Goal: Information Seeking & Learning: Find specific page/section

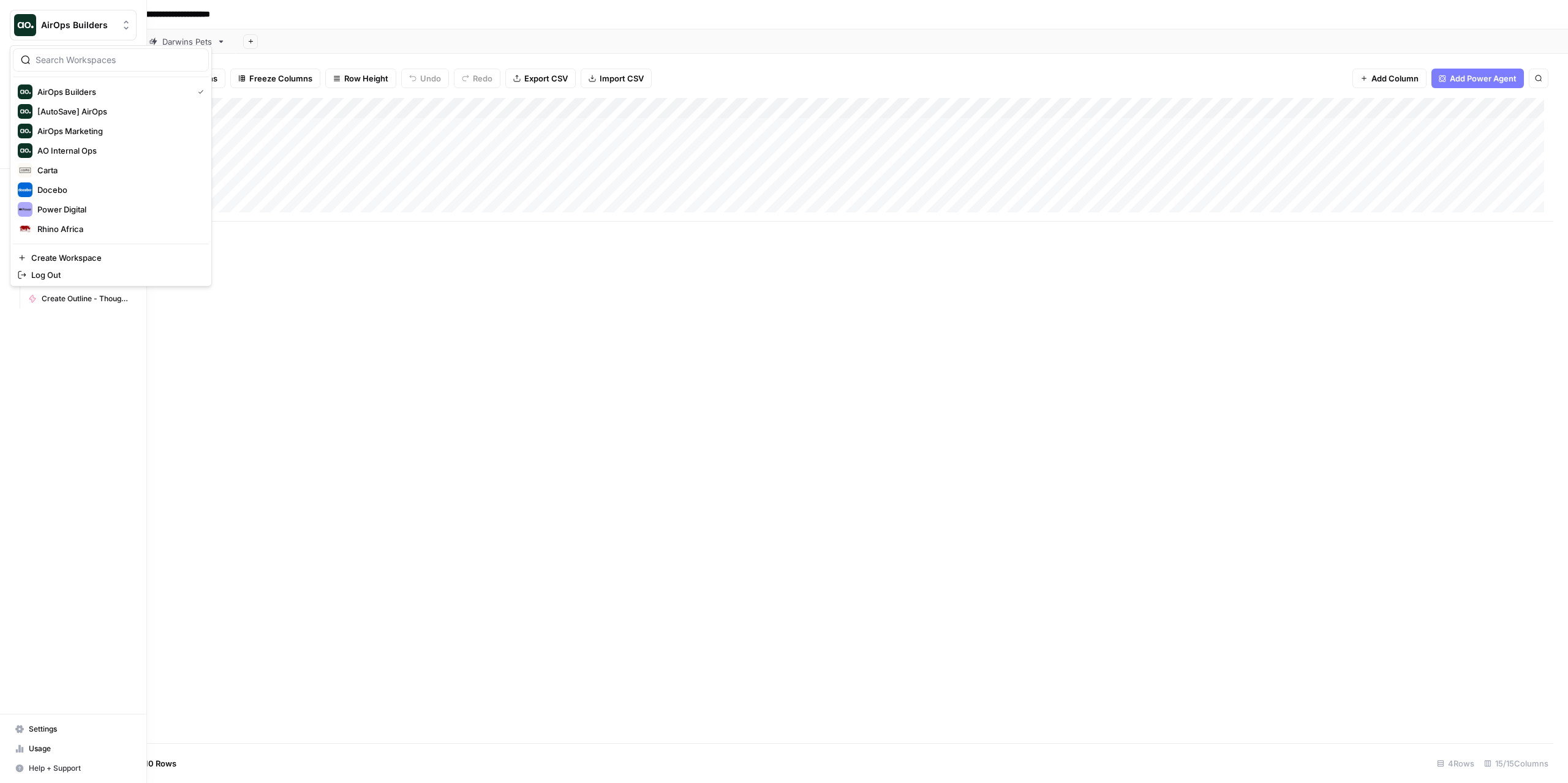
click at [24, 23] on img "Workspace: AirOps Builders" at bounding box center [25, 25] width 22 height 22
click at [17, 29] on img "Workspace: AirOps Builders" at bounding box center [25, 25] width 22 height 22
click at [55, 208] on span "Power Digital" at bounding box center [118, 209] width 162 height 12
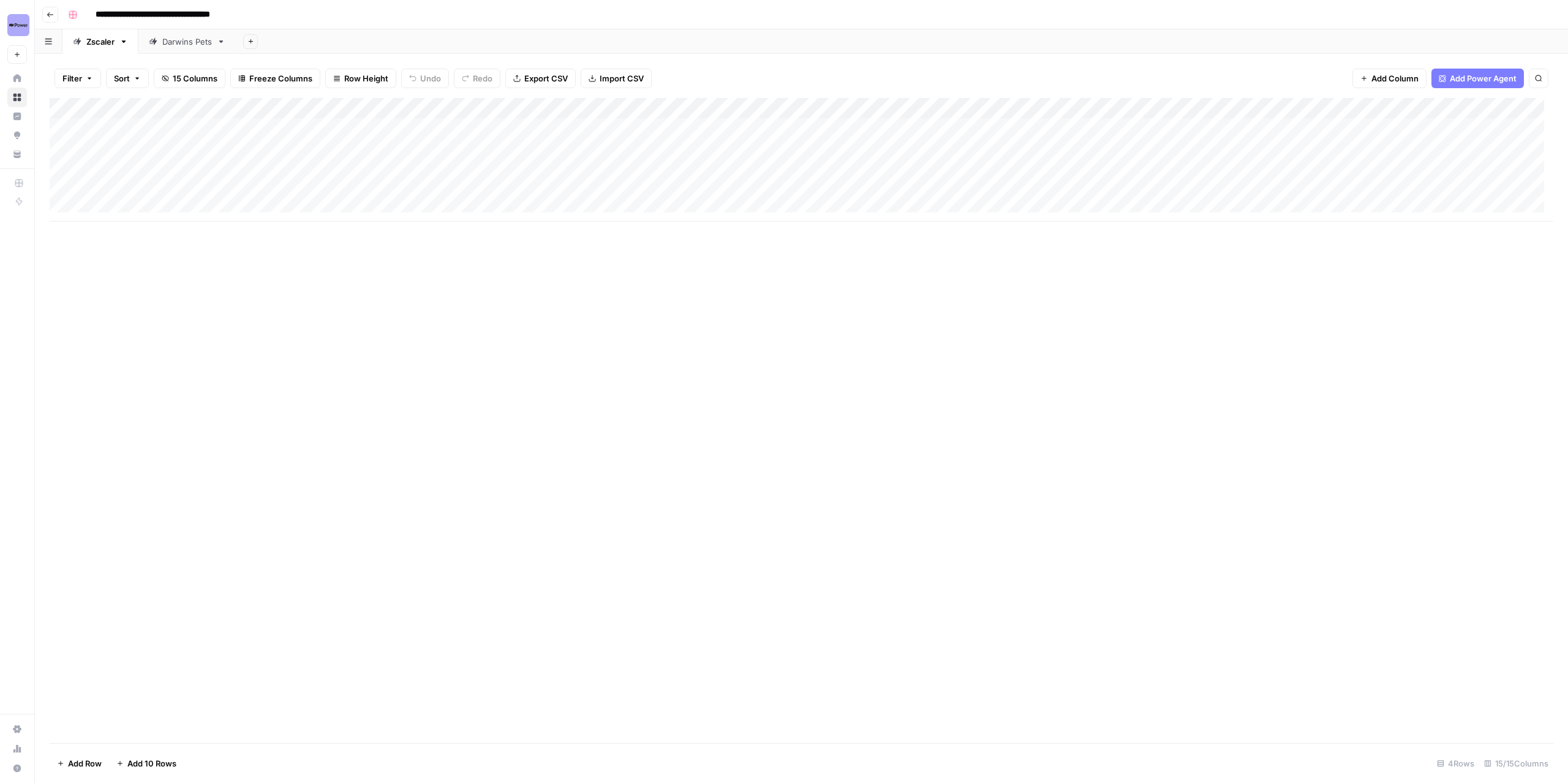
click at [54, 13] on button "Go back" at bounding box center [50, 15] width 16 height 16
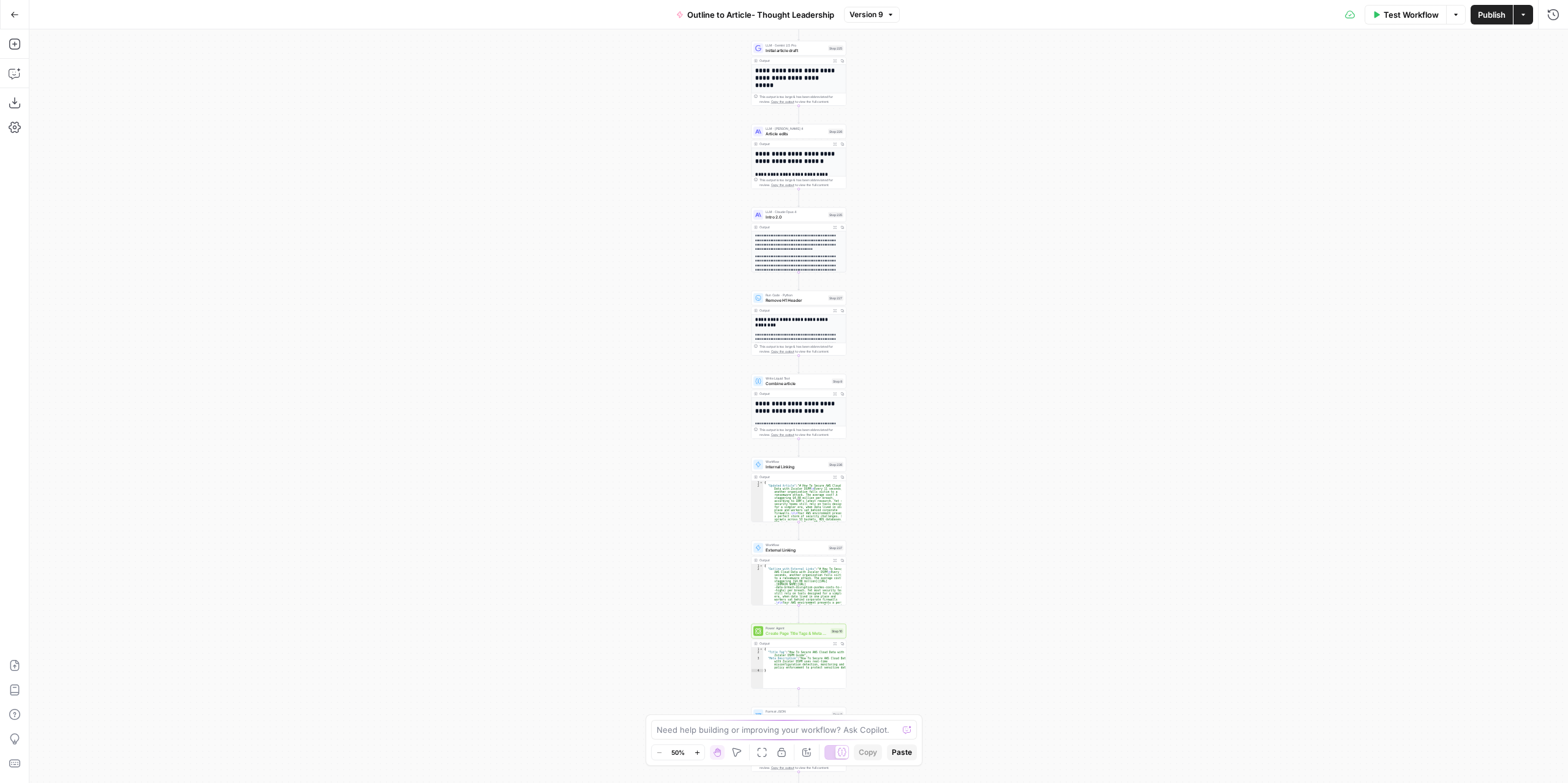
click at [16, 19] on button "Go Back" at bounding box center [15, 15] width 22 height 22
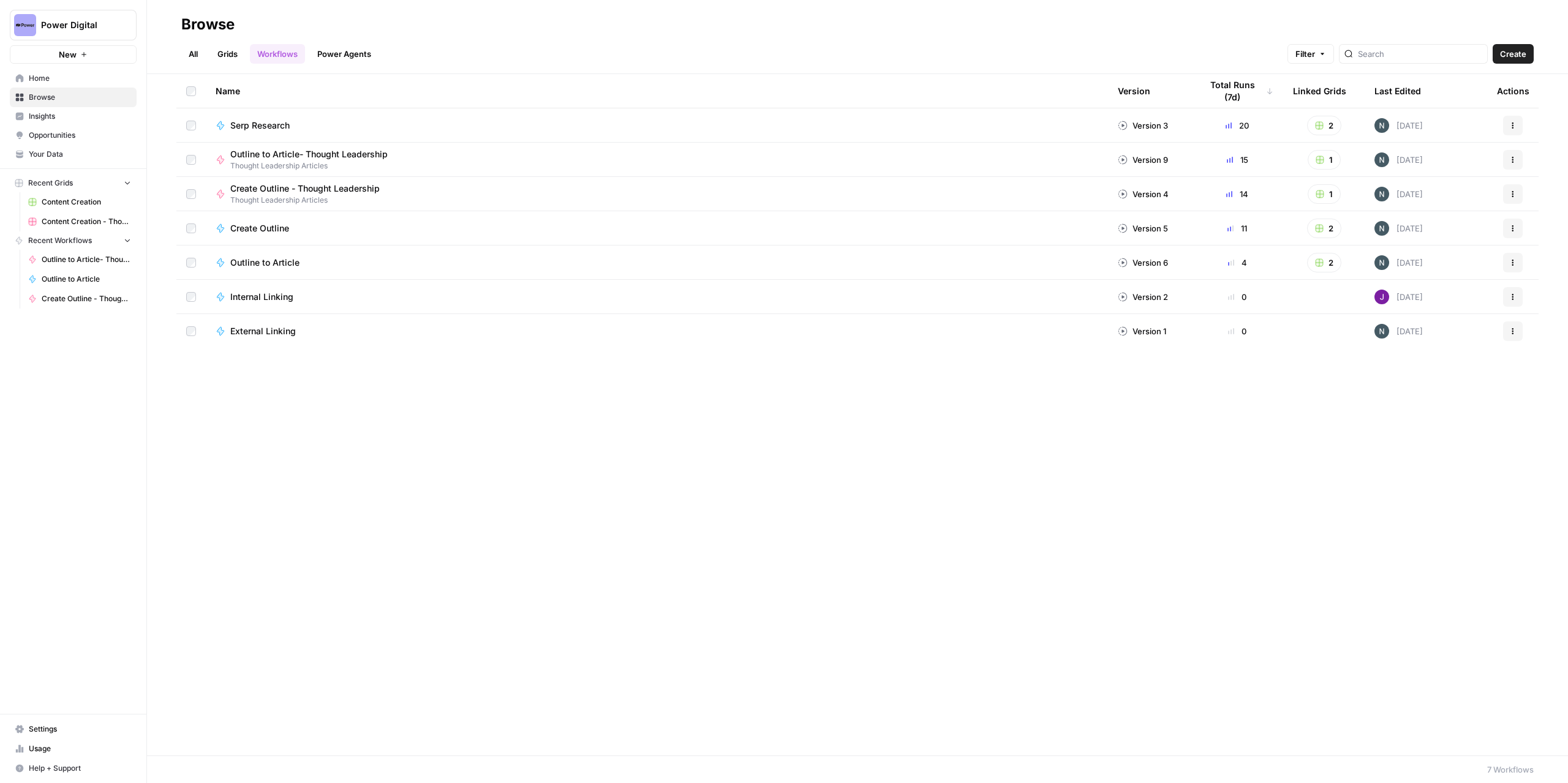
click at [201, 51] on link "All" at bounding box center [193, 54] width 24 height 19
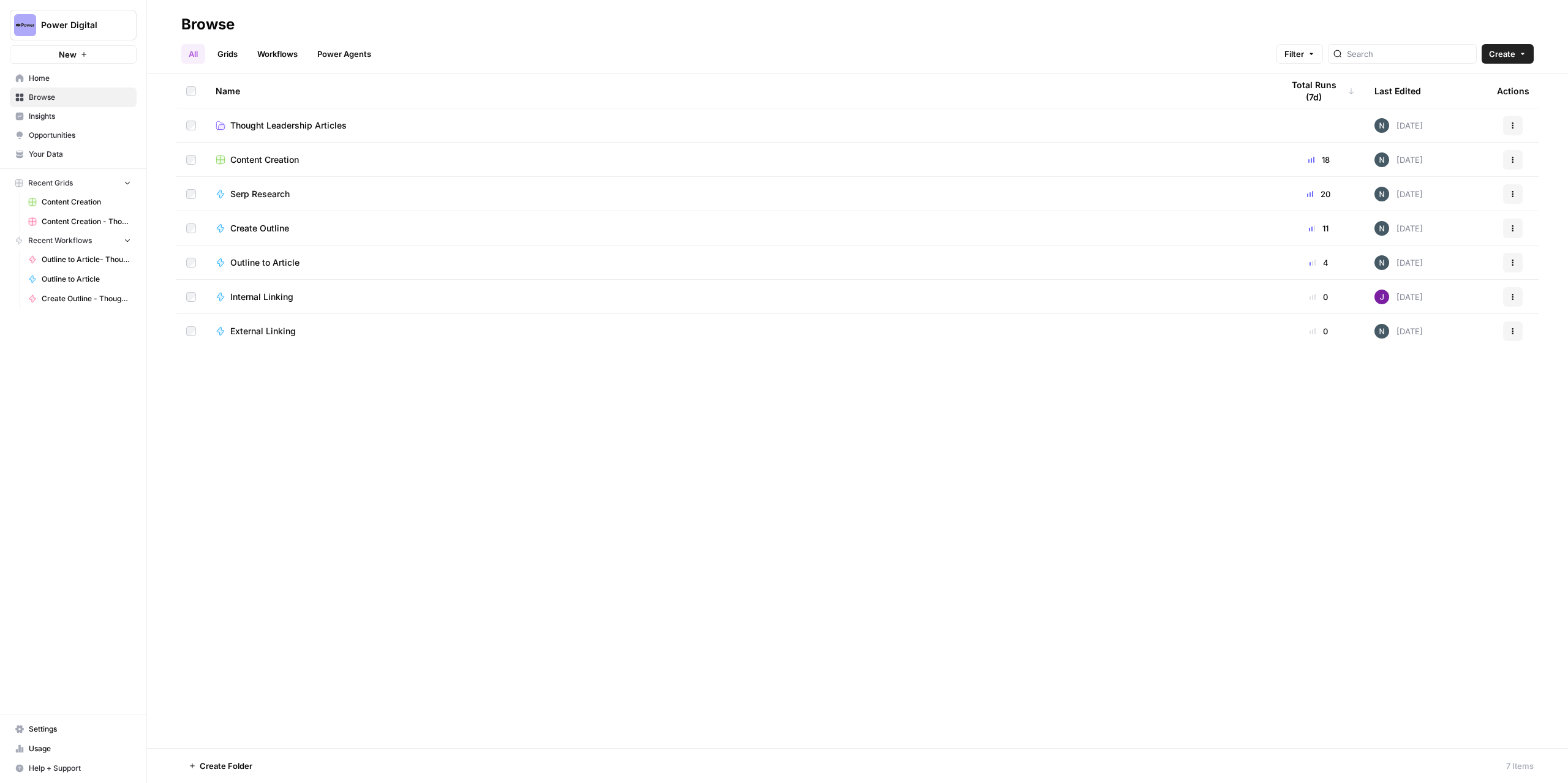
click at [55, 24] on span "Power Digital" at bounding box center [78, 25] width 74 height 12
drag, startPoint x: 591, startPoint y: 203, endPoint x: 455, endPoint y: 166, distance: 140.9
click at [589, 203] on td "Serp Research" at bounding box center [739, 193] width 1067 height 33
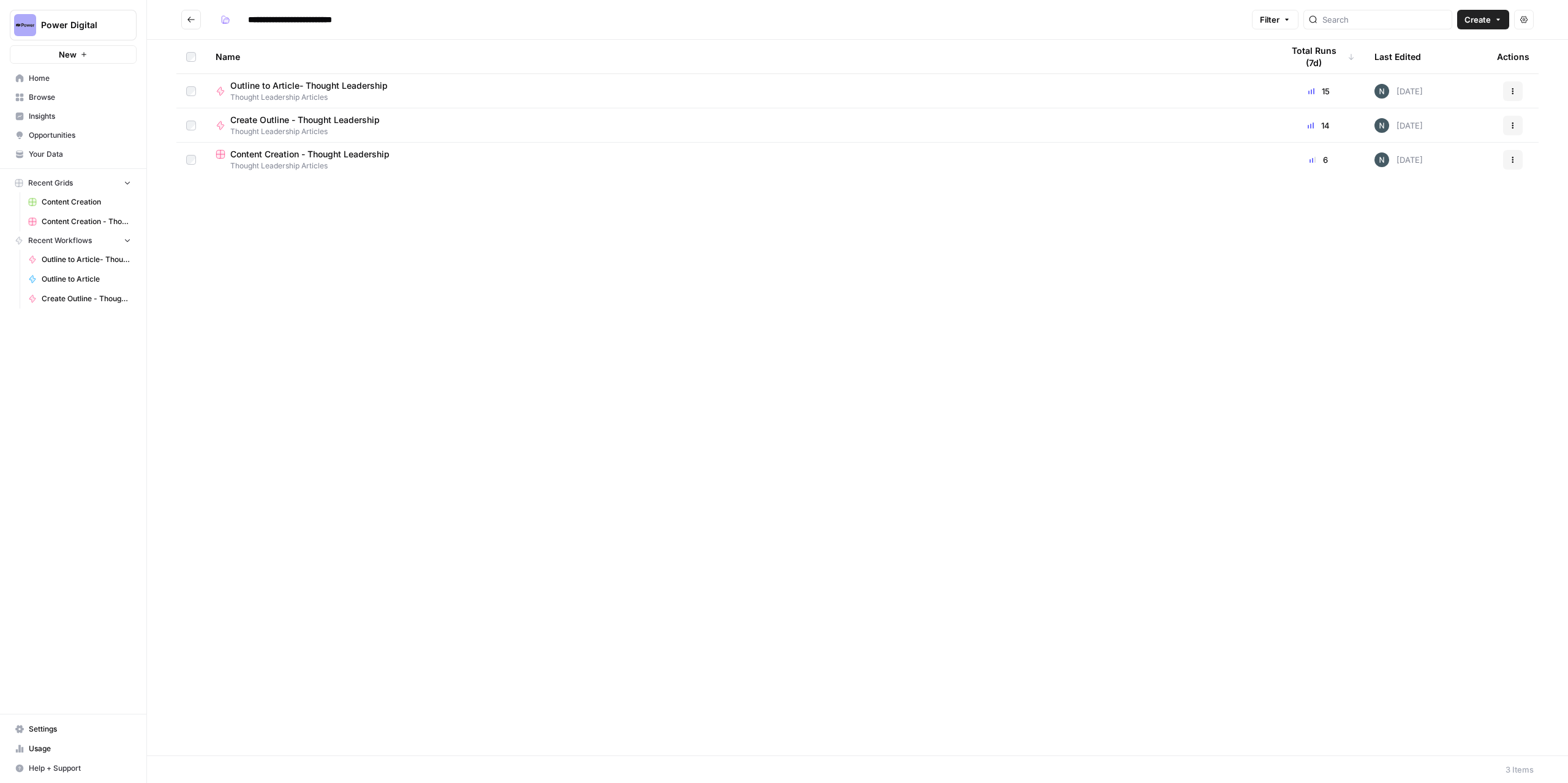
click at [642, 161] on span "Thought Leadership Articles" at bounding box center [739, 166] width 1047 height 11
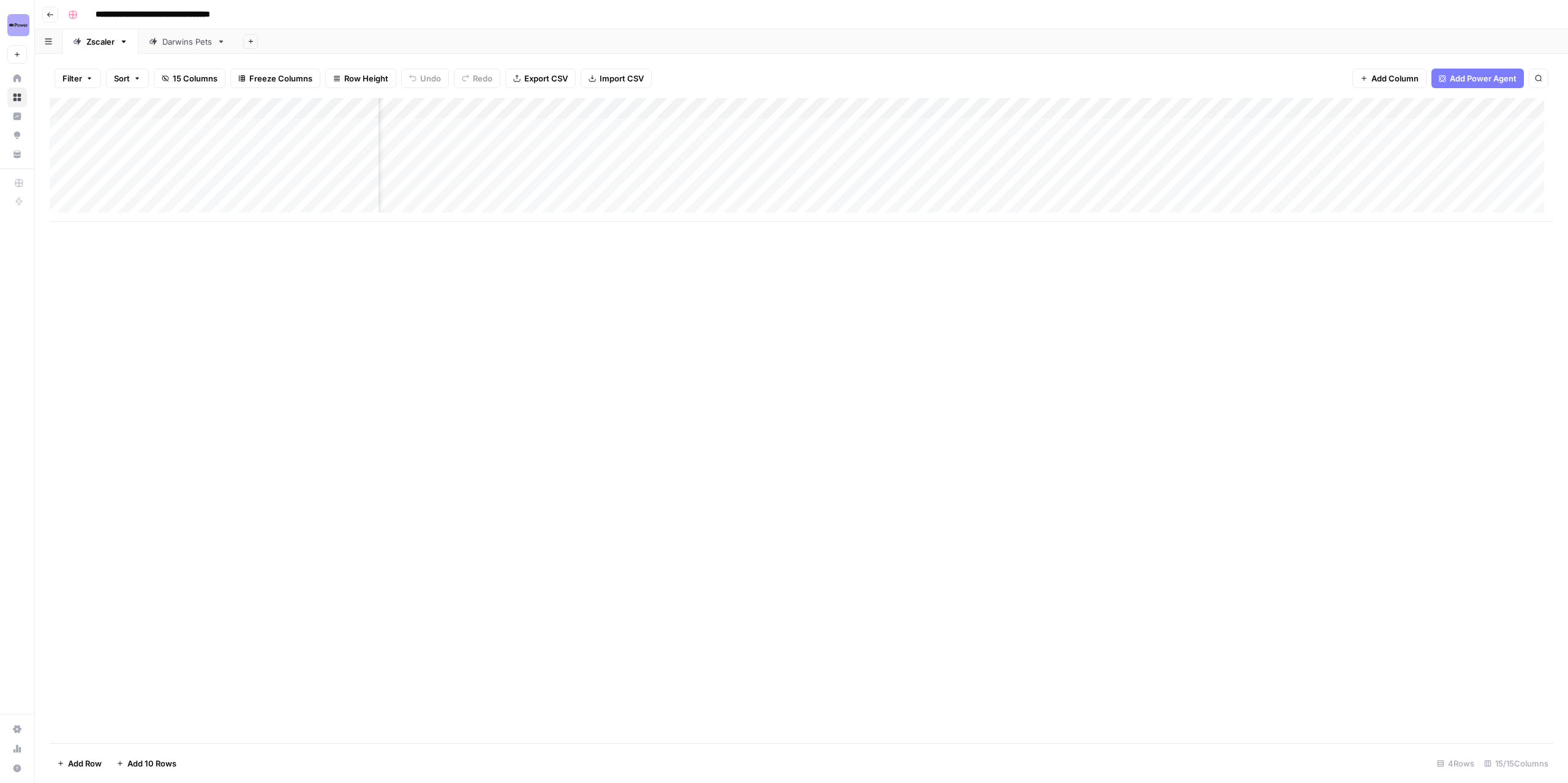
scroll to position [0, 692]
click at [1209, 129] on div "Add Column" at bounding box center [801, 160] width 1503 height 124
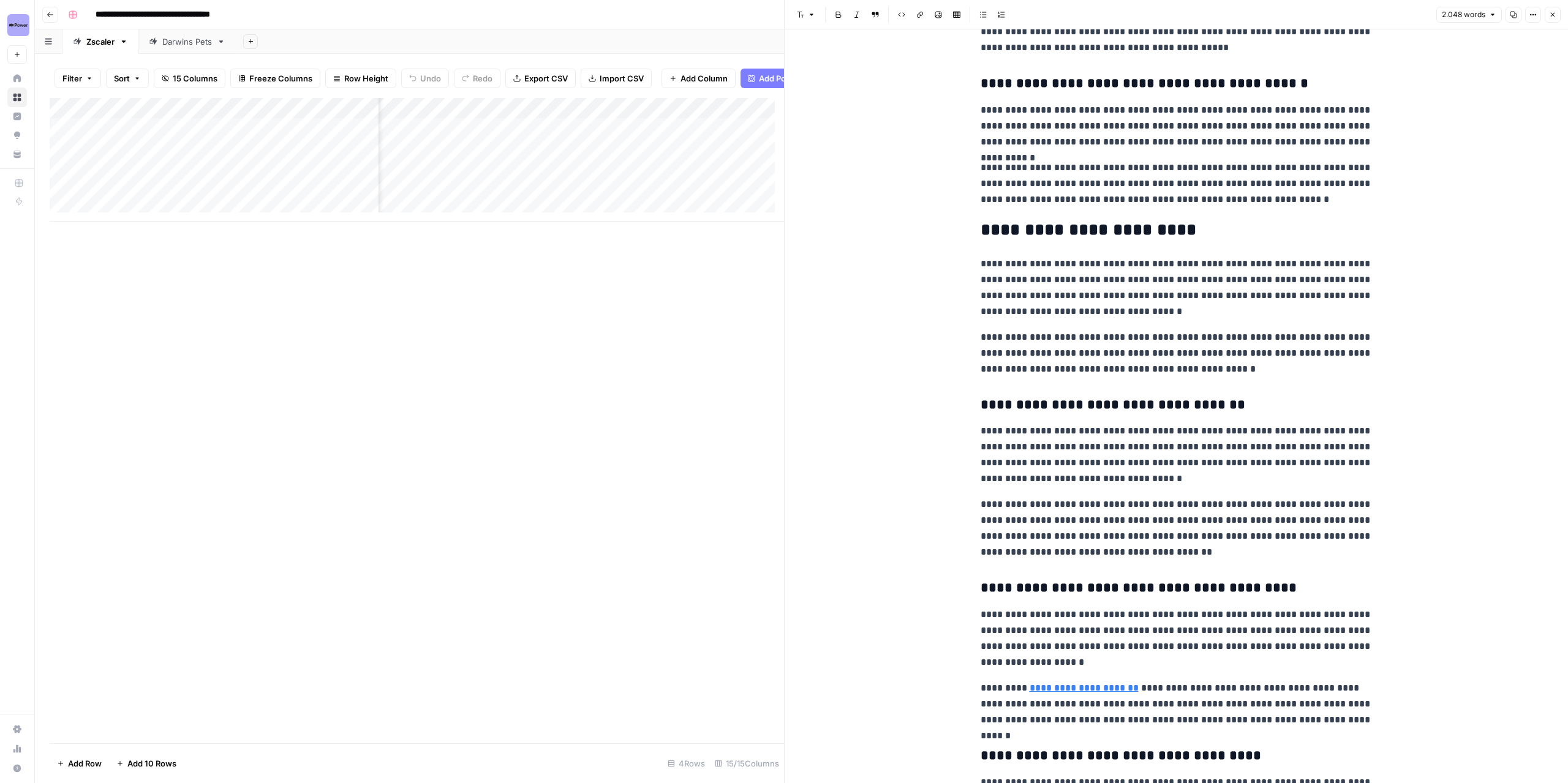
scroll to position [3551, 0]
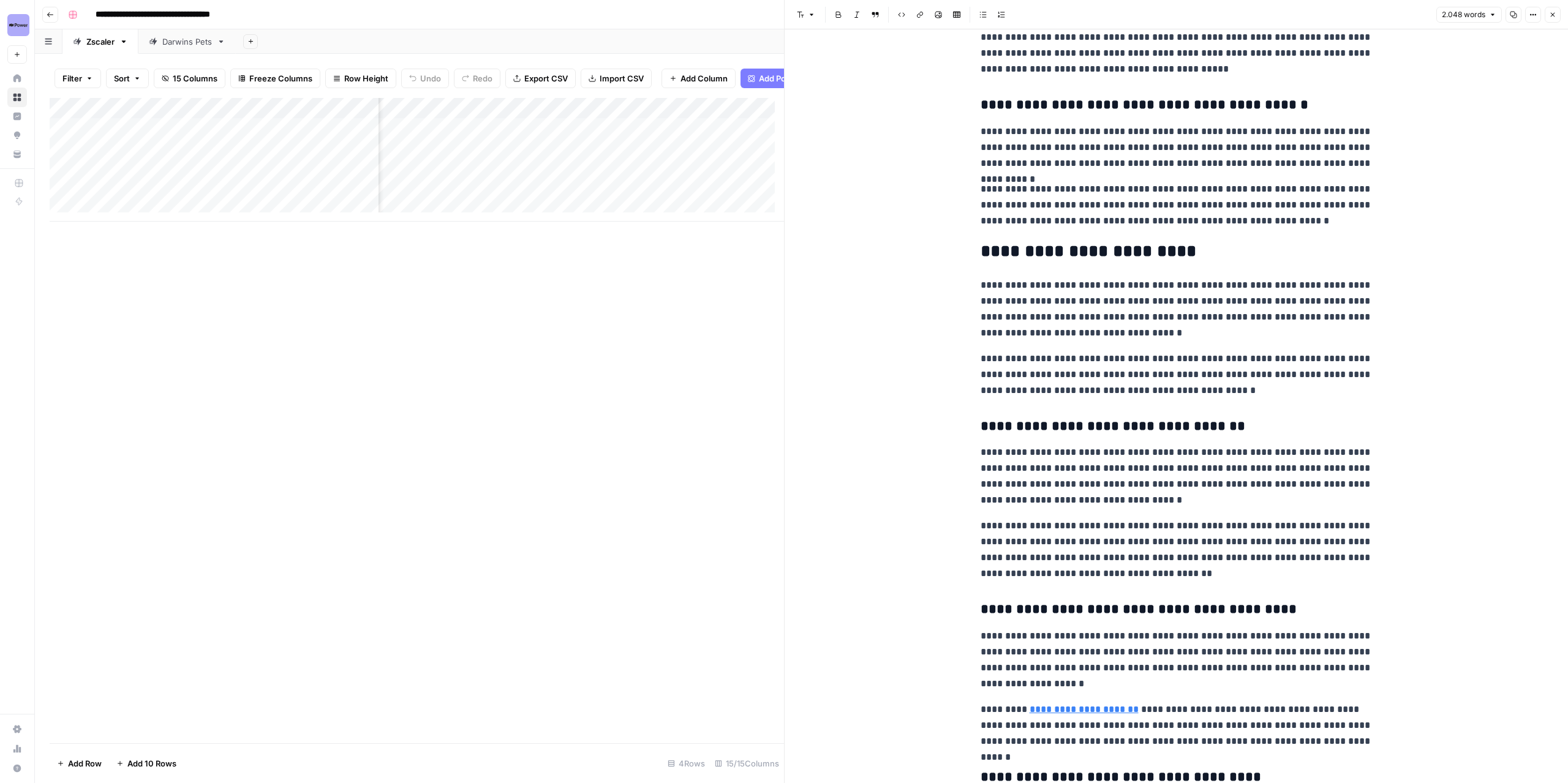
click at [1553, 20] on button "Close" at bounding box center [1552, 15] width 16 height 16
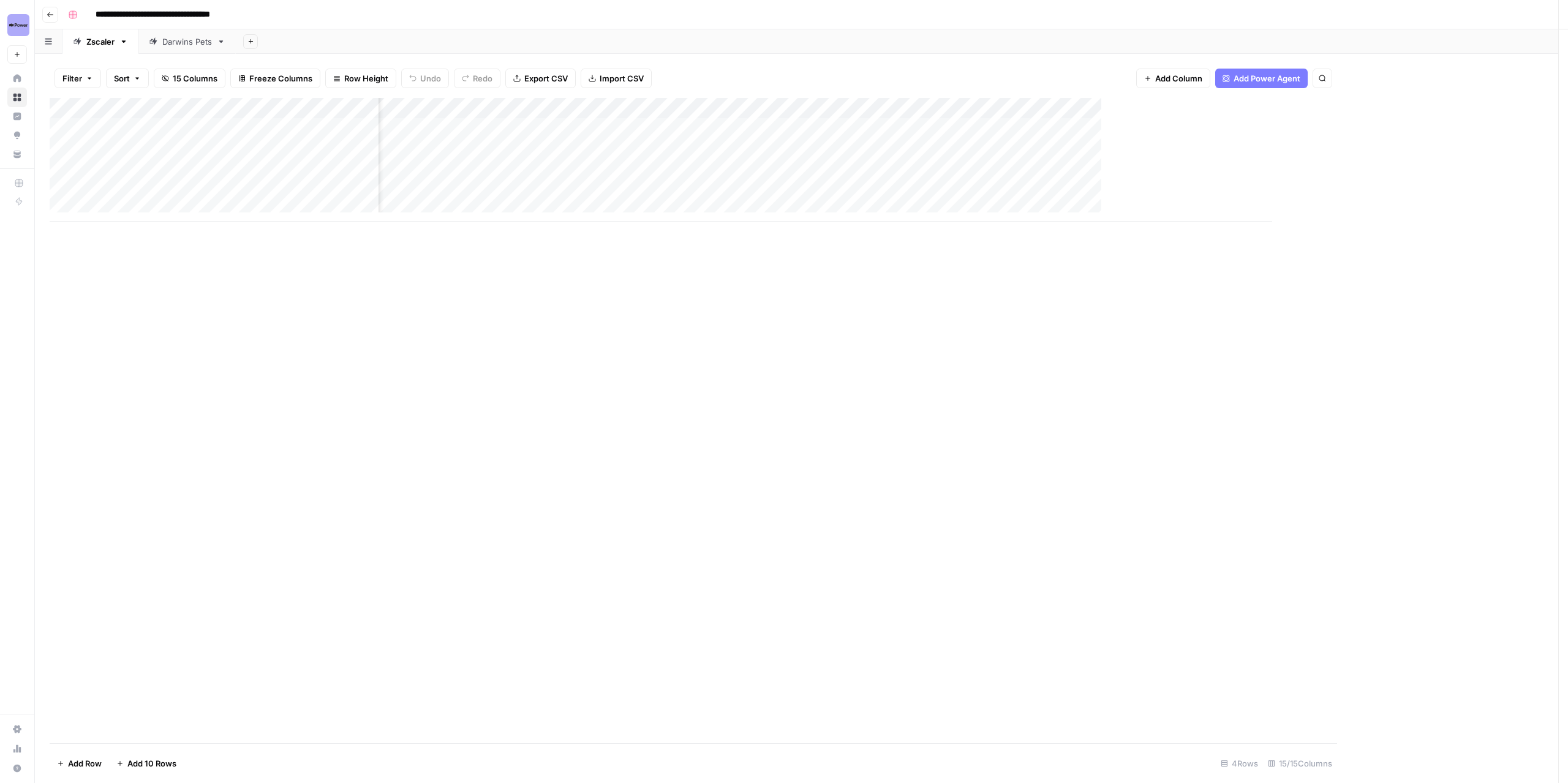
scroll to position [0, 677]
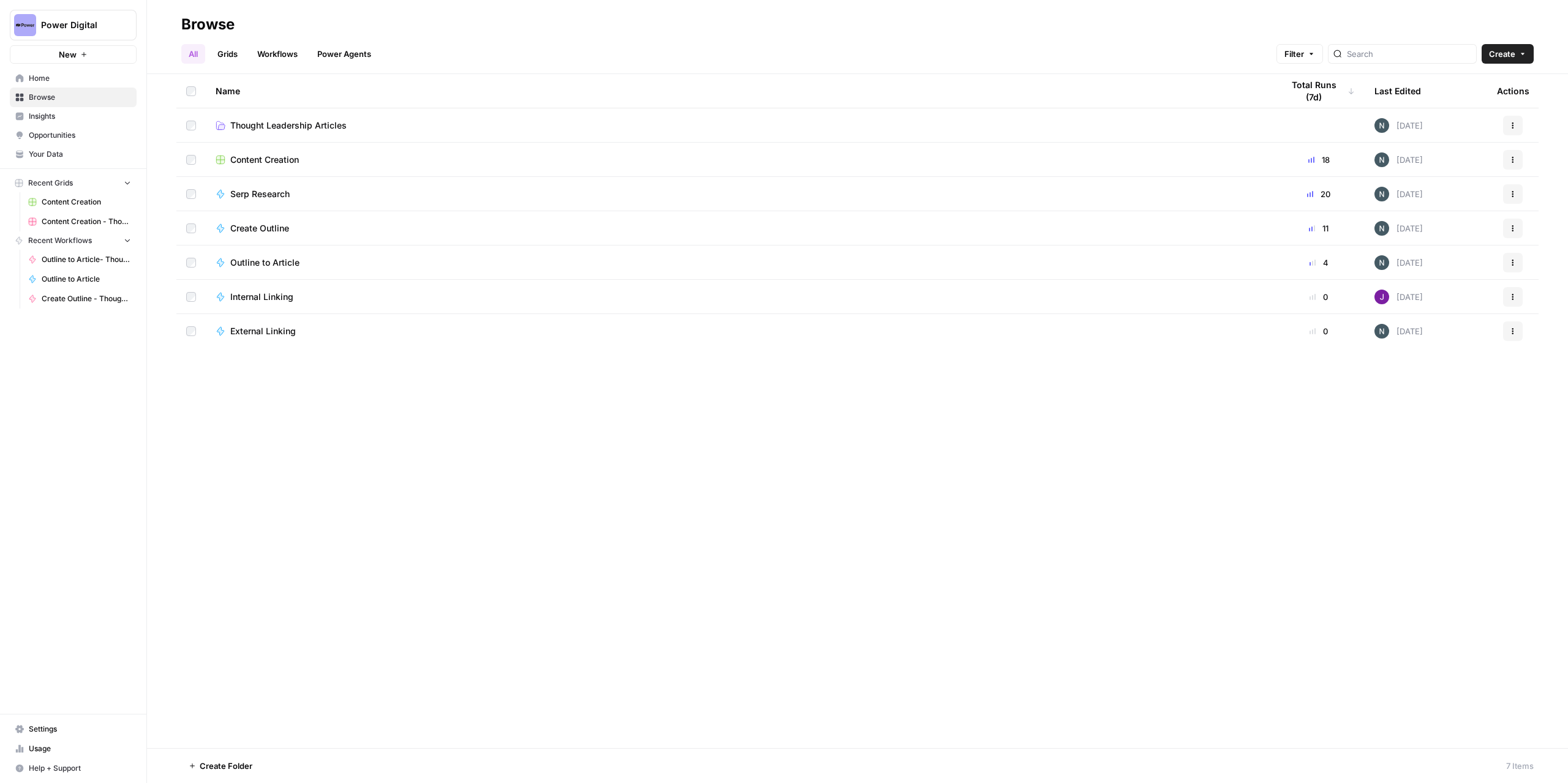
click at [76, 30] on span "Power Digital" at bounding box center [78, 25] width 74 height 12
click at [79, 128] on span "AirOps Builders" at bounding box center [118, 131] width 162 height 12
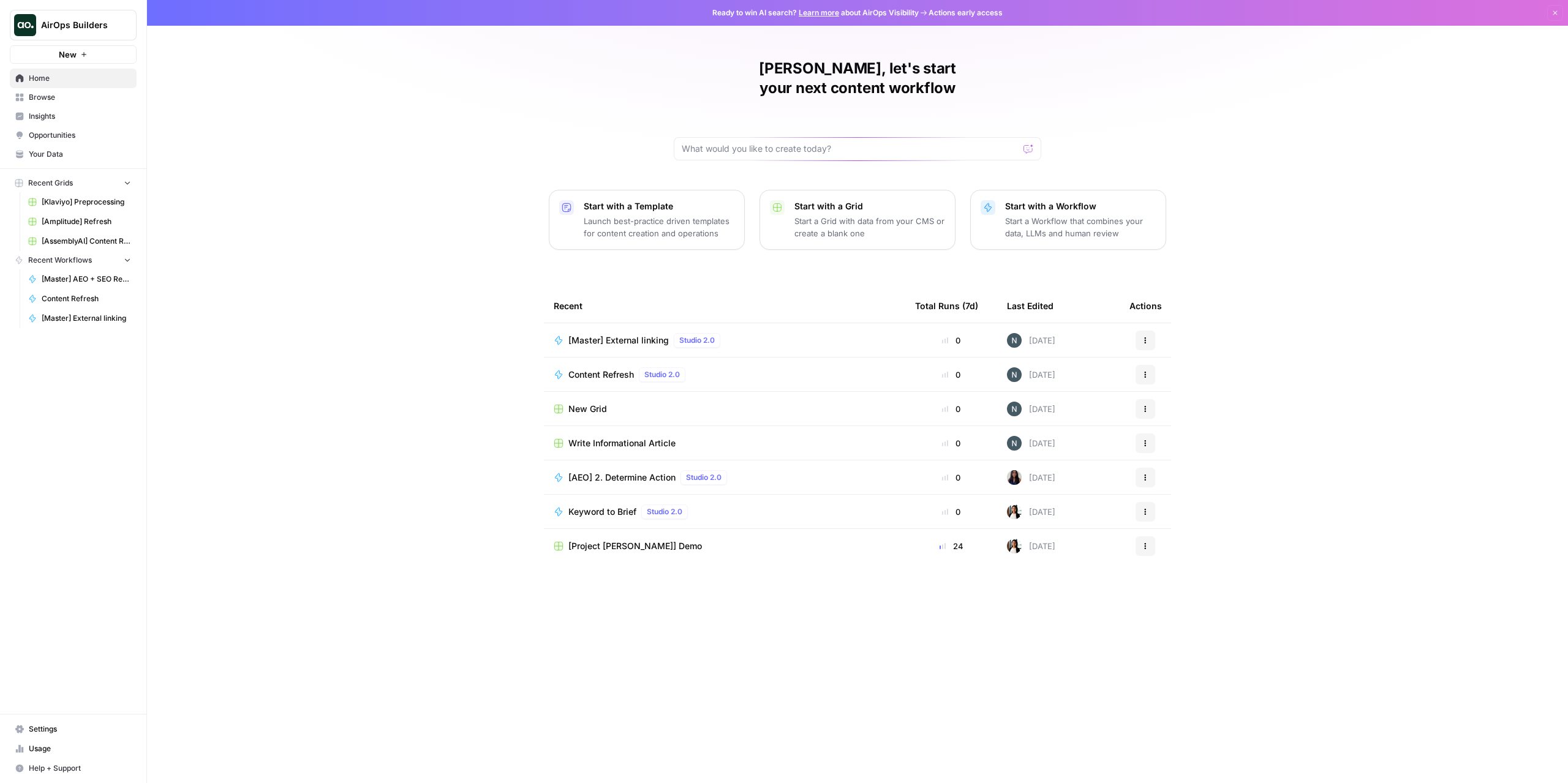
click at [67, 83] on span "Home" at bounding box center [79, 79] width 102 height 11
click at [58, 104] on link "Browse" at bounding box center [73, 97] width 127 height 19
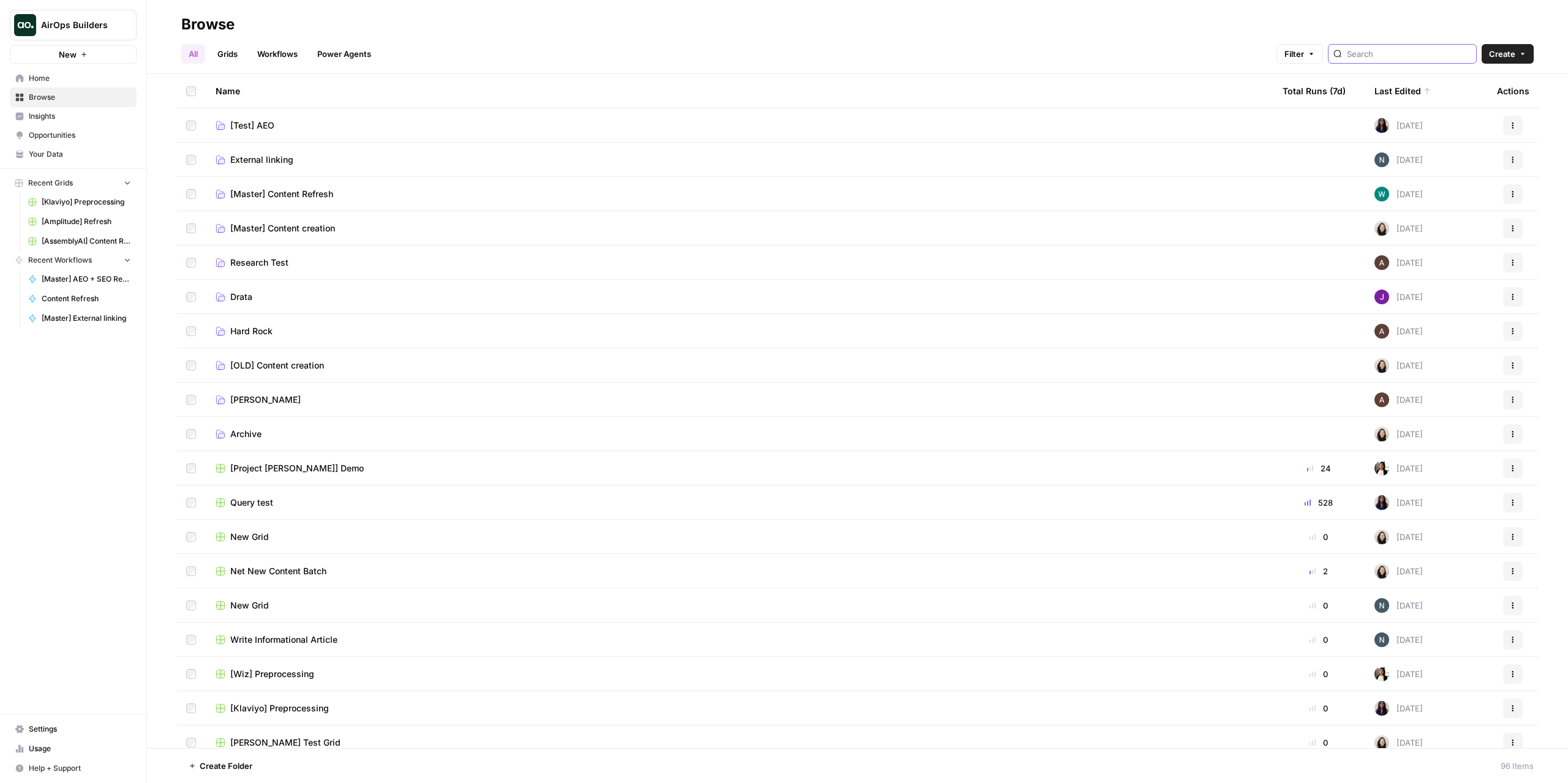
click at [1390, 59] on input "search" at bounding box center [1409, 54] width 125 height 12
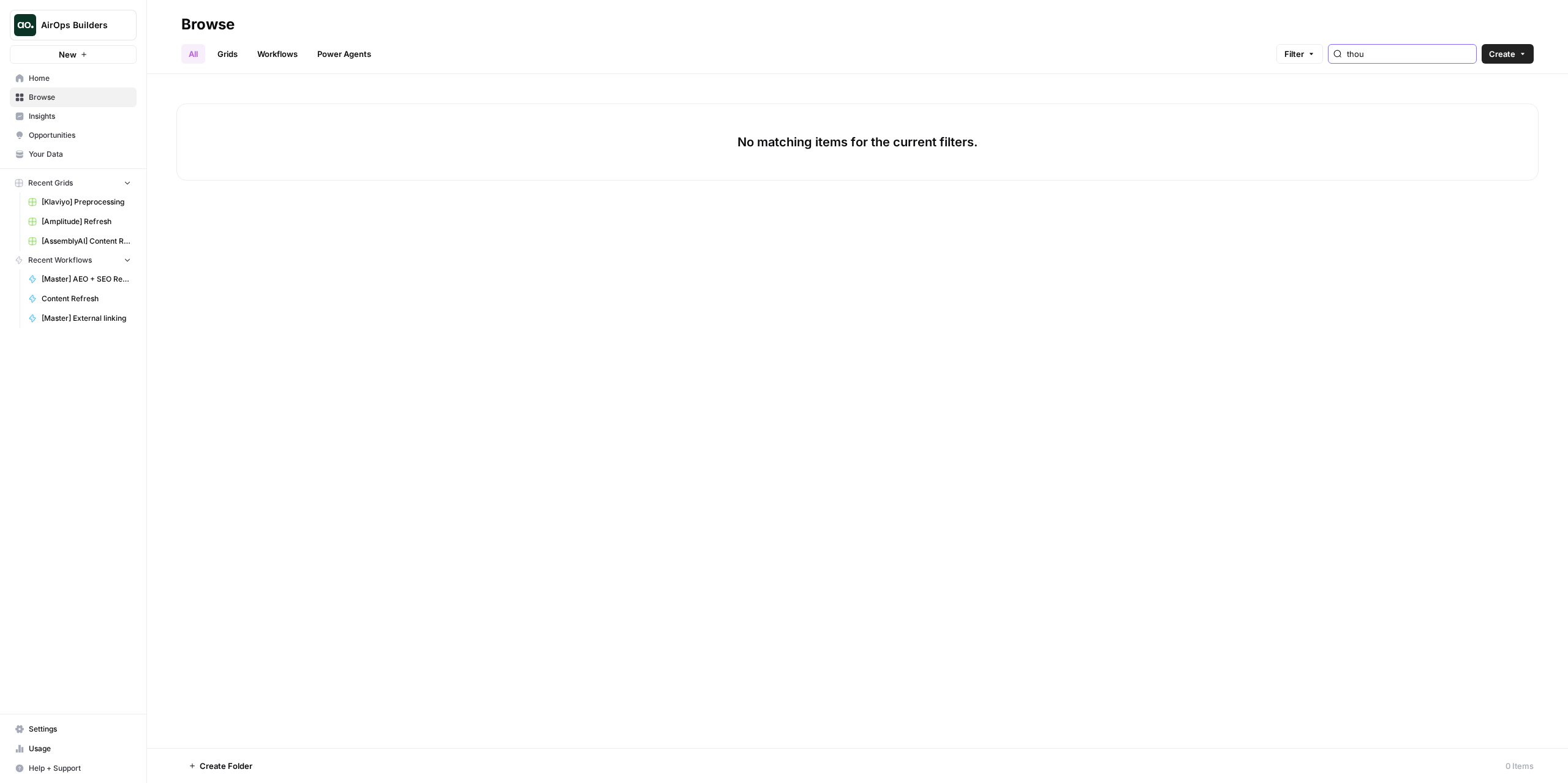
type input "tho"
